Goal: Information Seeking & Learning: Find specific fact

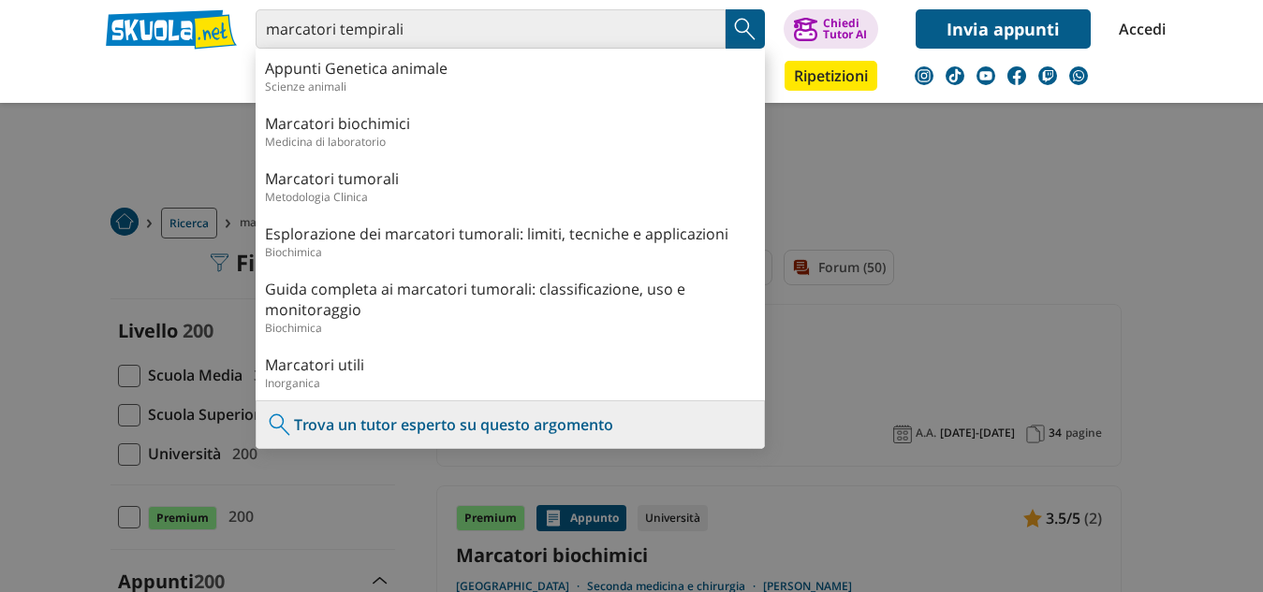
drag, startPoint x: 0, startPoint y: 0, endPoint x: 256, endPoint y: 35, distance: 257.8
click at [256, 35] on input "marcatori tempirali" at bounding box center [491, 28] width 470 height 39
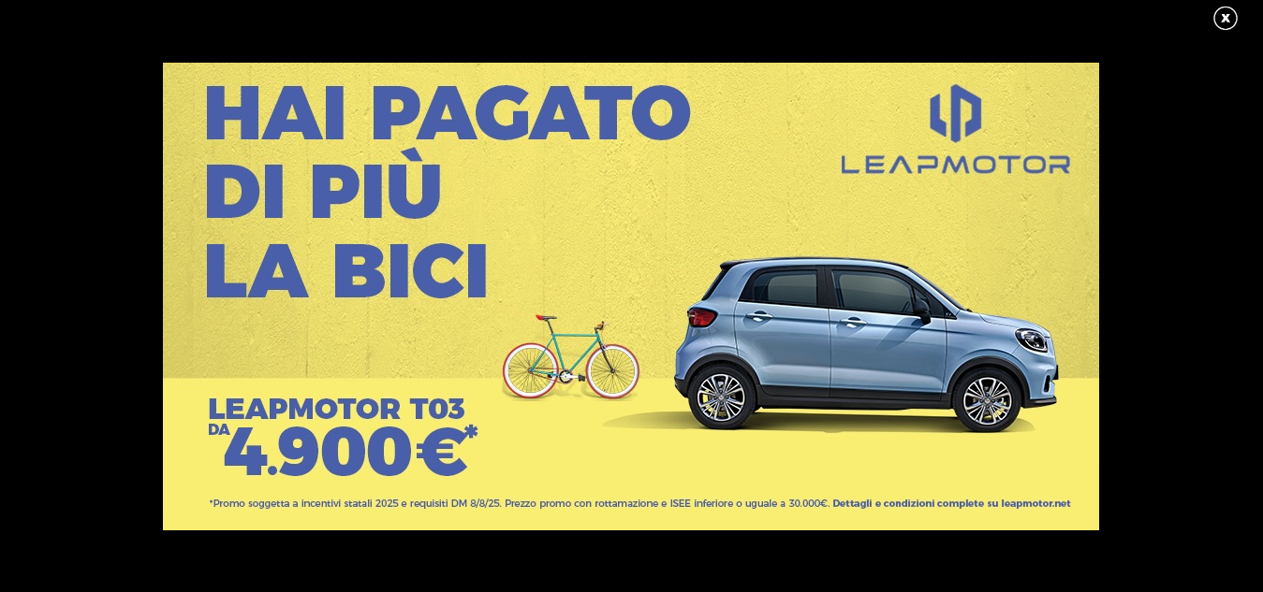
click at [1210, 13] on div at bounding box center [631, 296] width 1263 height 592
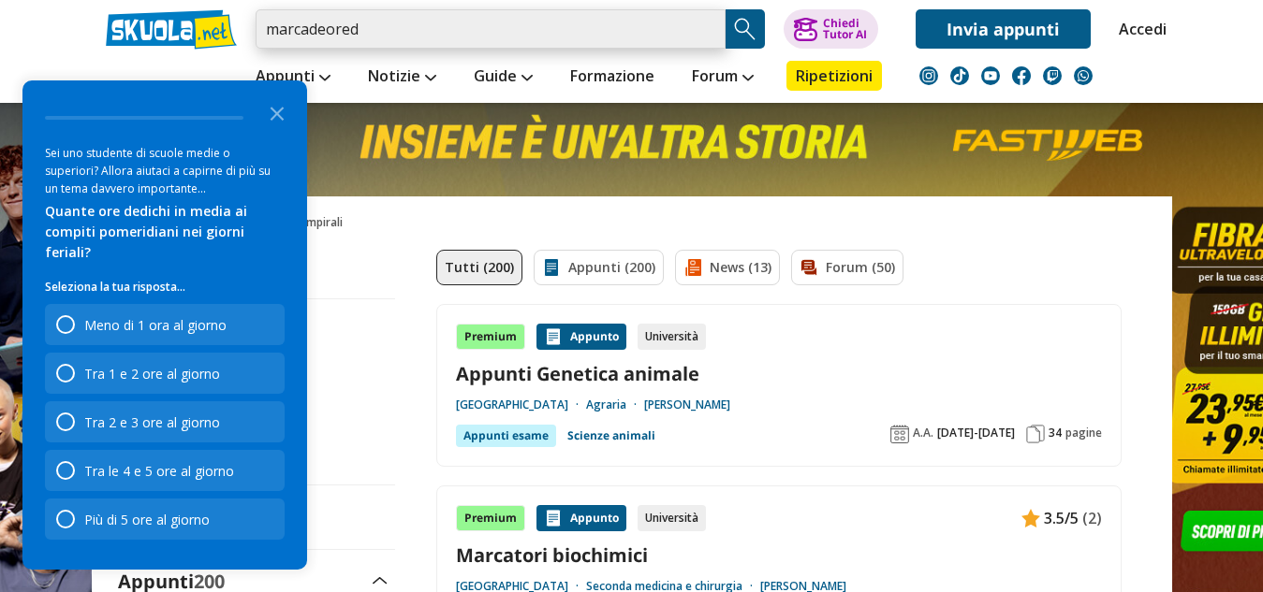
click at [386, 23] on input "marcadeored" at bounding box center [491, 28] width 470 height 39
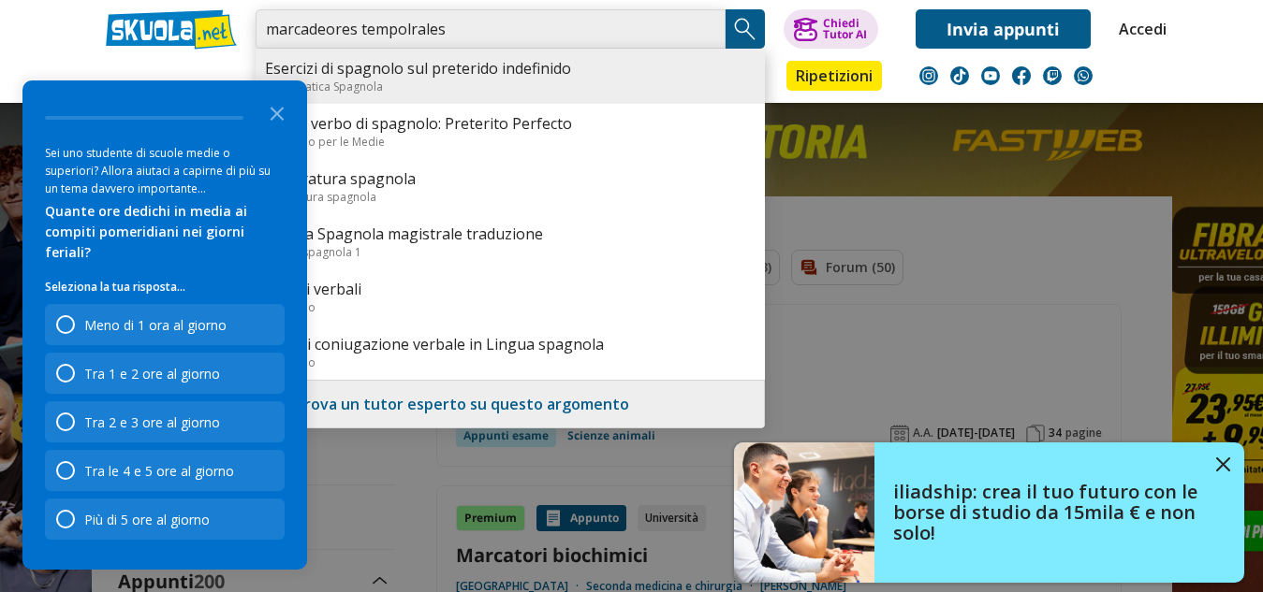
type input "marcadeores tempolrales"
click at [438, 74] on link "Esercizi di spagnolo sul preterido indefinido" at bounding box center [510, 68] width 490 height 21
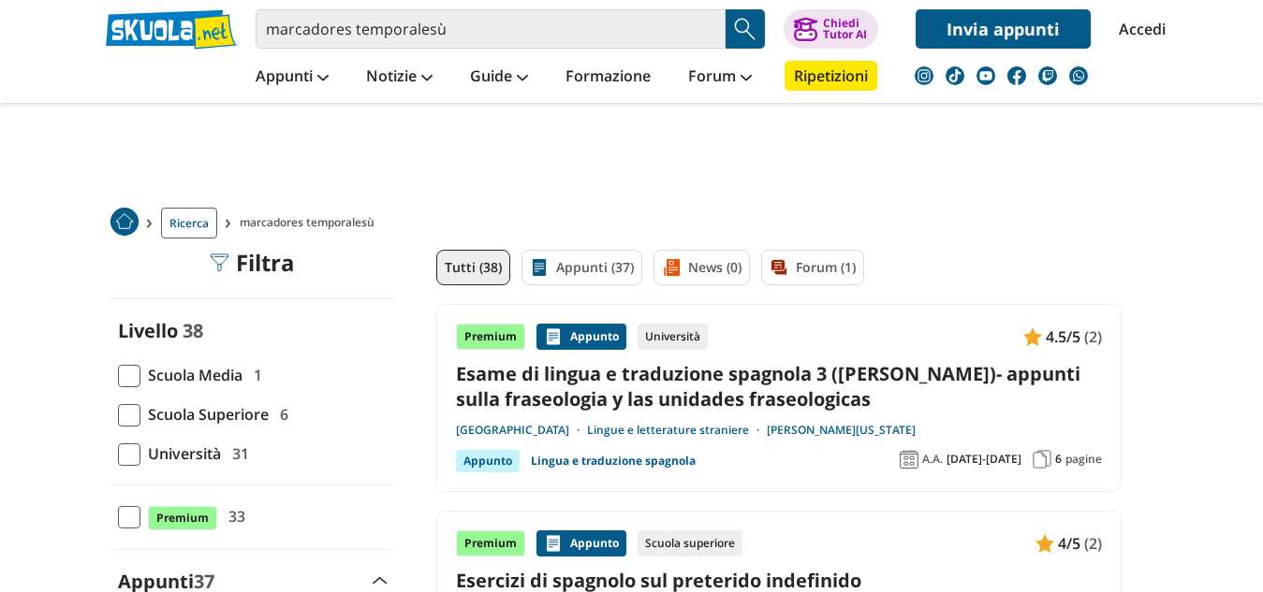
click at [137, 421] on span at bounding box center [129, 415] width 22 height 22
click at [118, 415] on input "Scuola Superiore 6" at bounding box center [118, 415] width 0 height 0
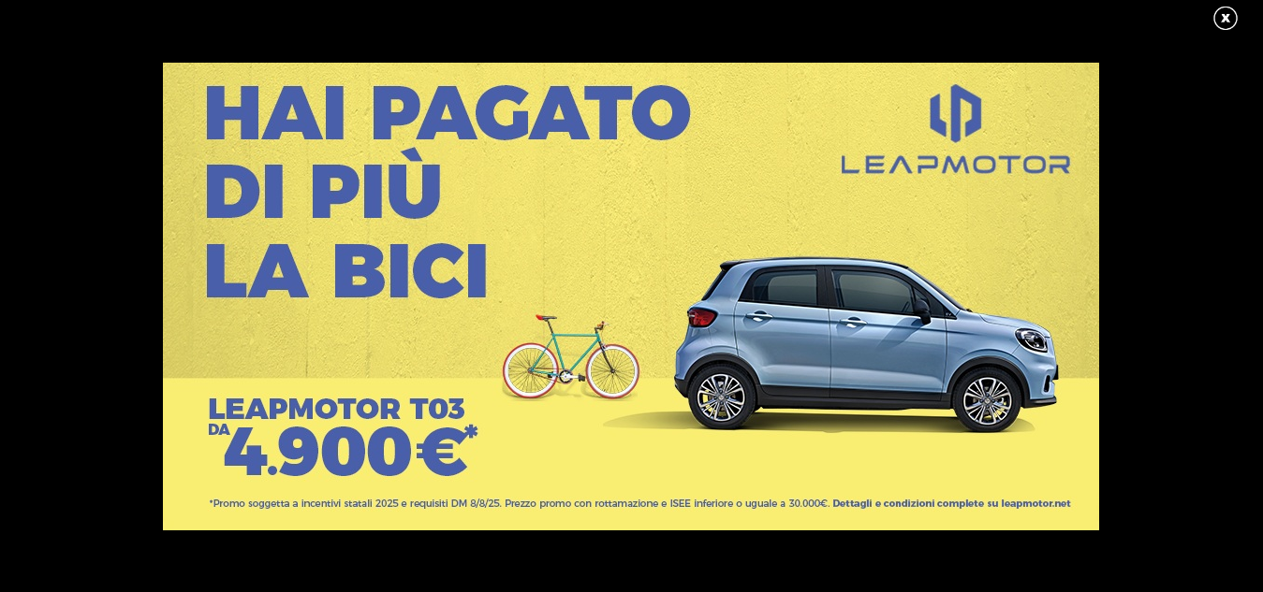
click at [126, 417] on div at bounding box center [631, 297] width 1262 height 468
